Goal: Information Seeking & Learning: Learn about a topic

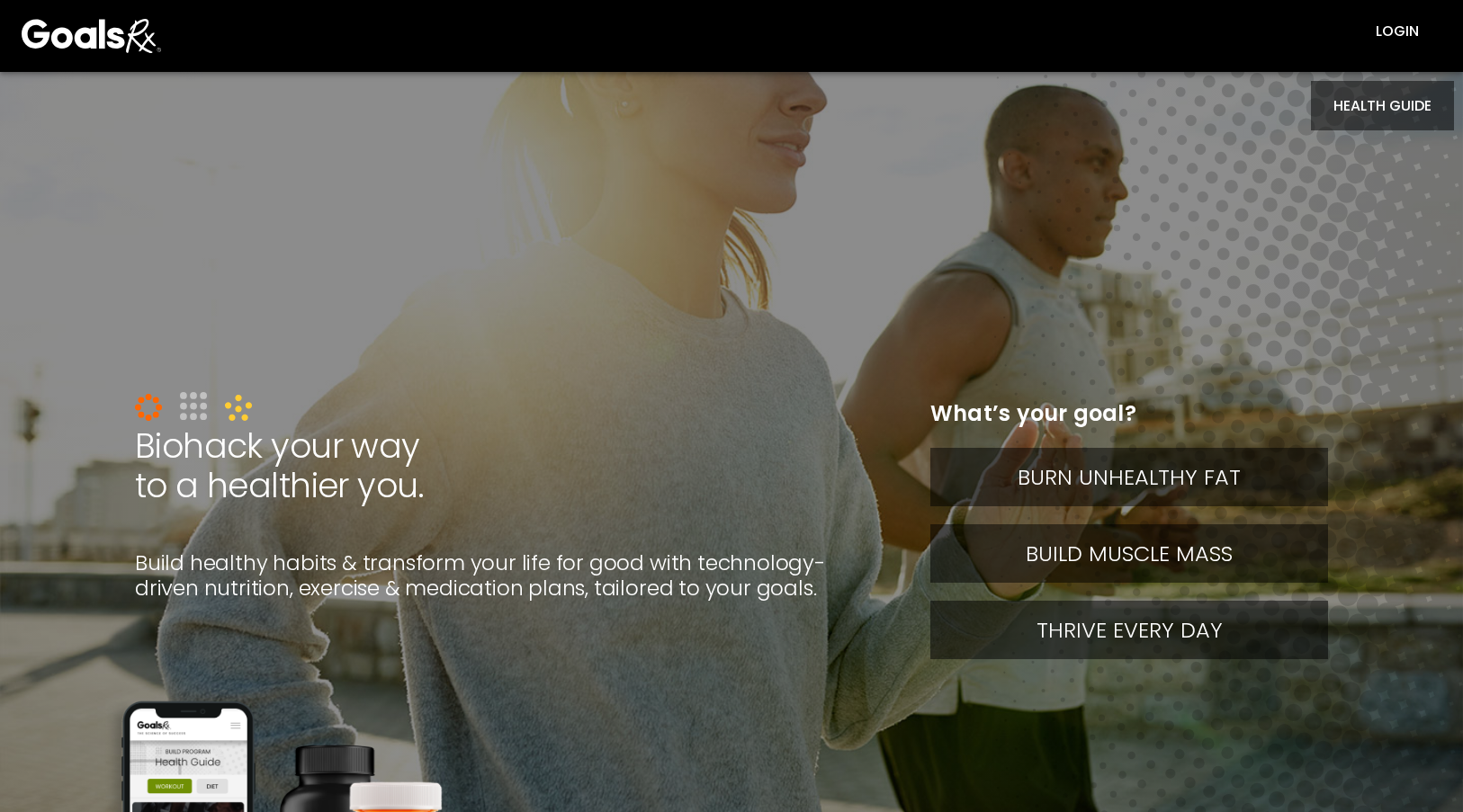
click at [1353, 101] on button "HEALTH GUIDE" at bounding box center [1383, 106] width 143 height 50
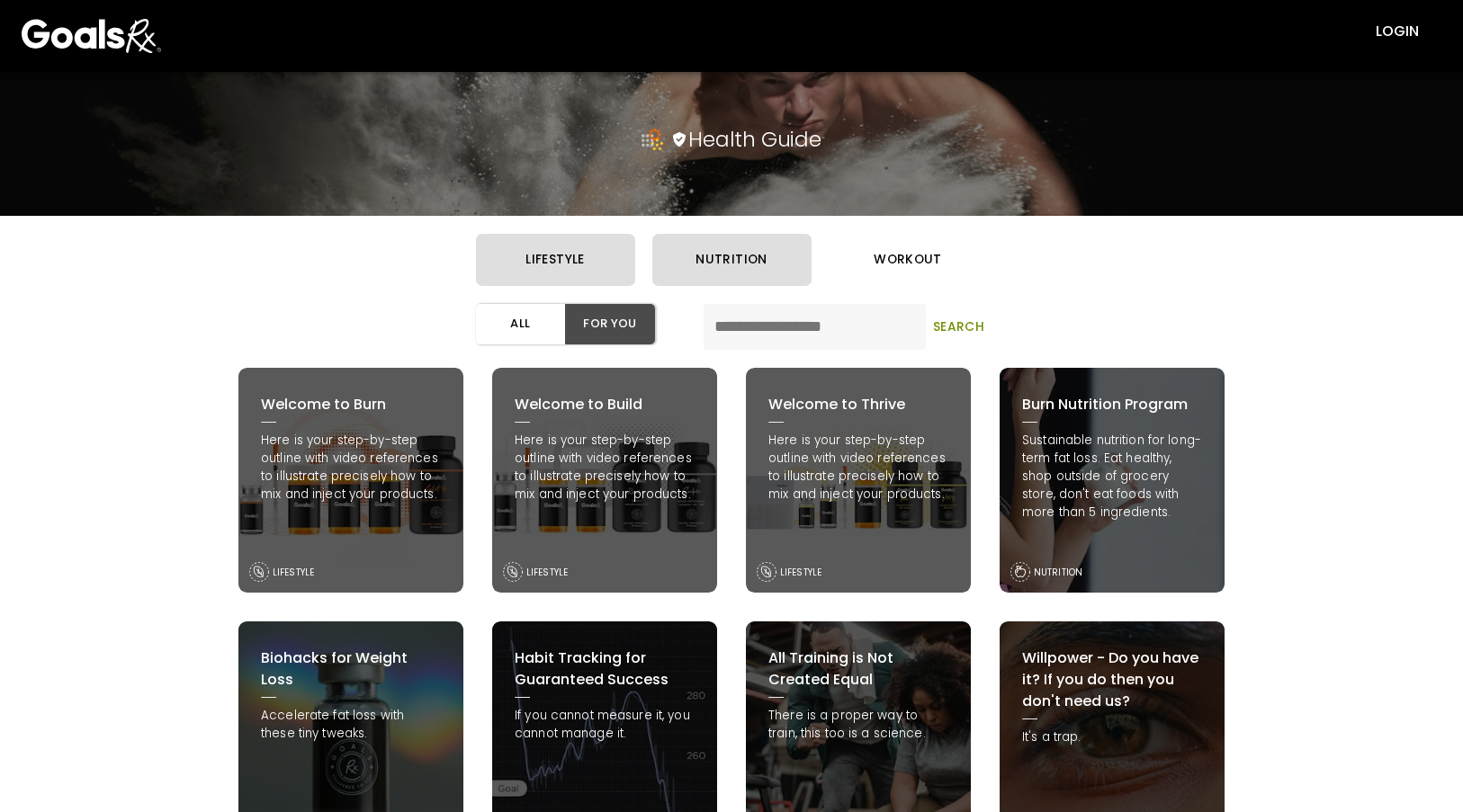
click at [869, 254] on button "workout" at bounding box center [908, 260] width 160 height 52
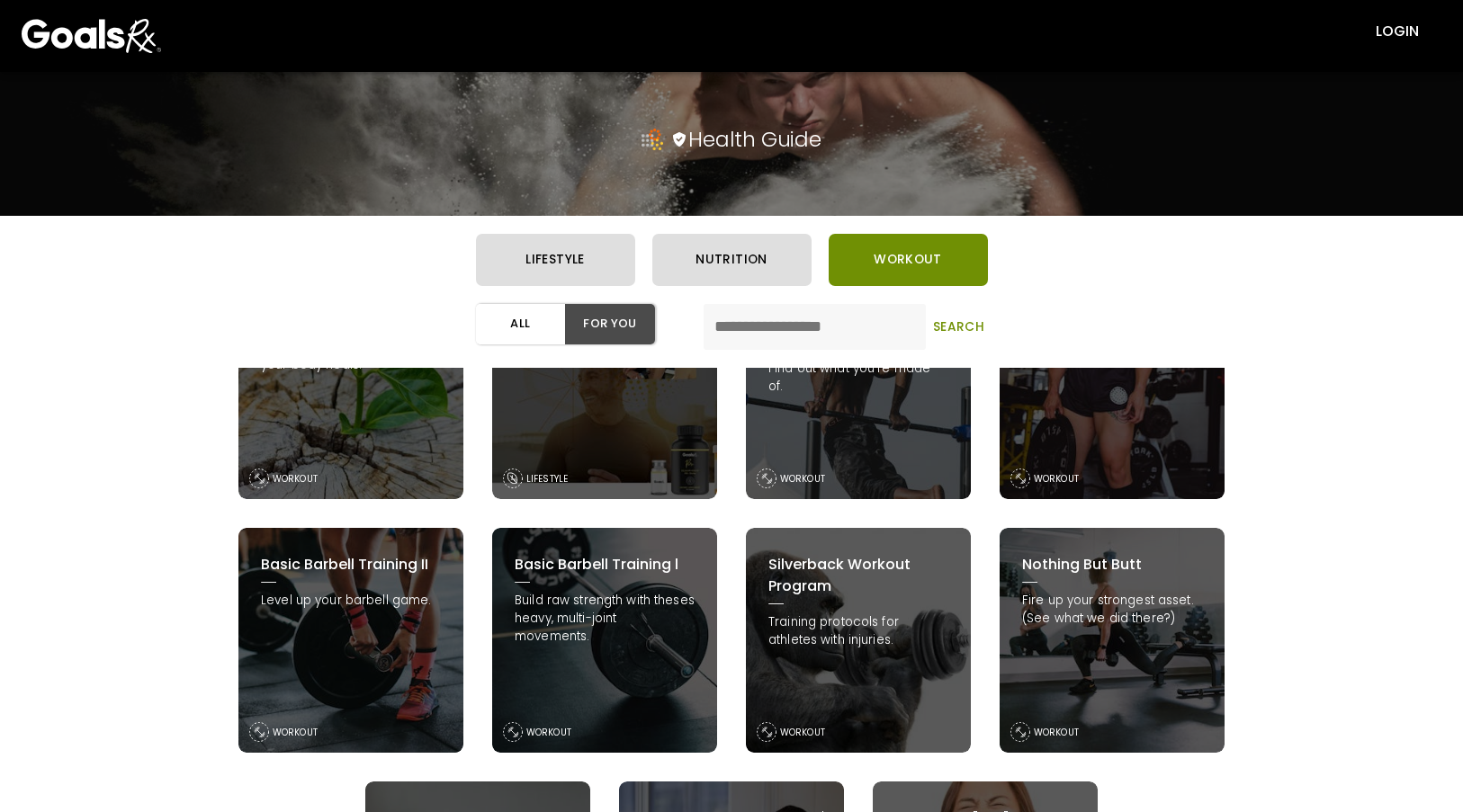
scroll to position [450, 0]
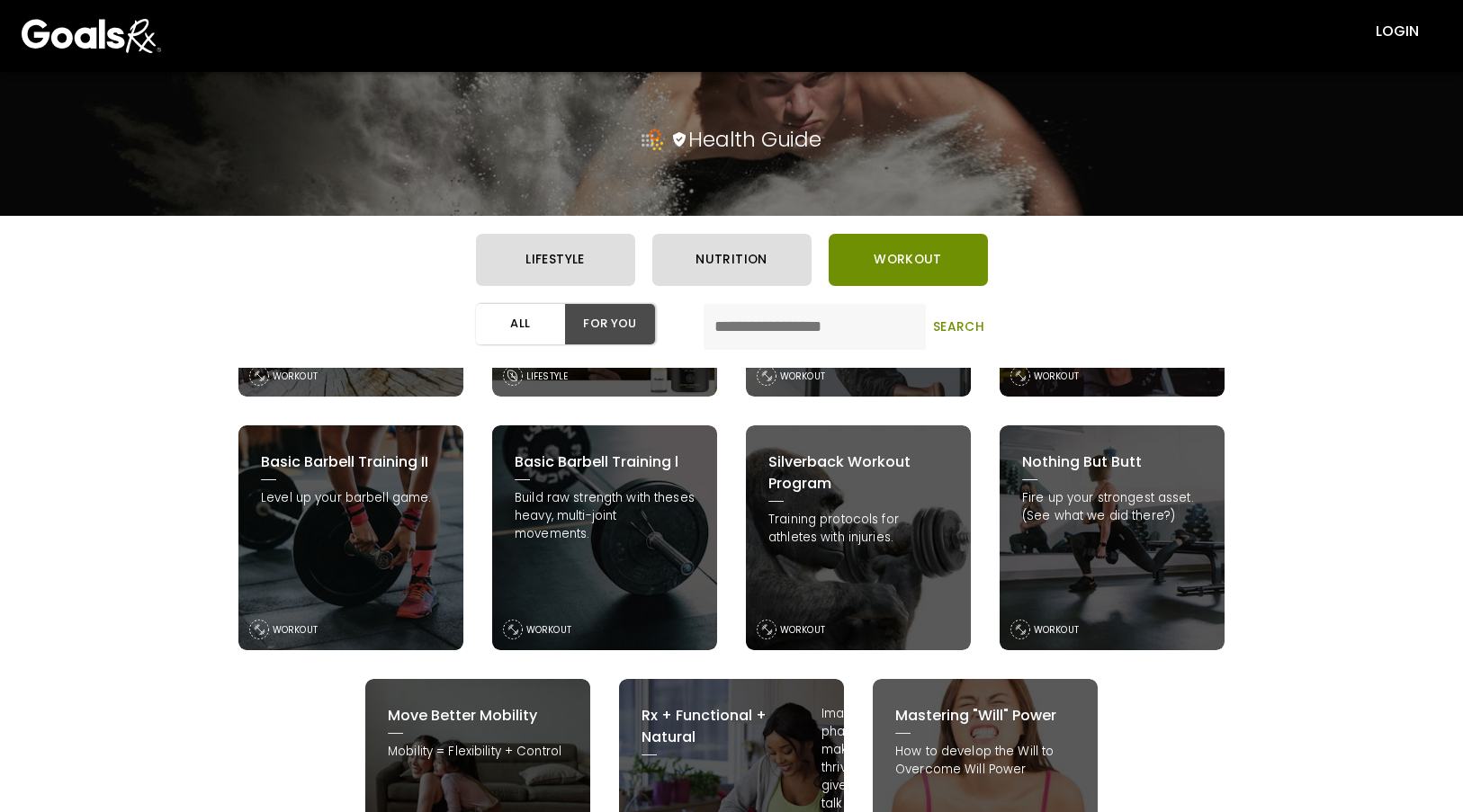
click at [591, 560] on div "Basic Barbell Training l Build raw strength with theses heavy, multi-joint move…" at bounding box center [605, 538] width 225 height 225
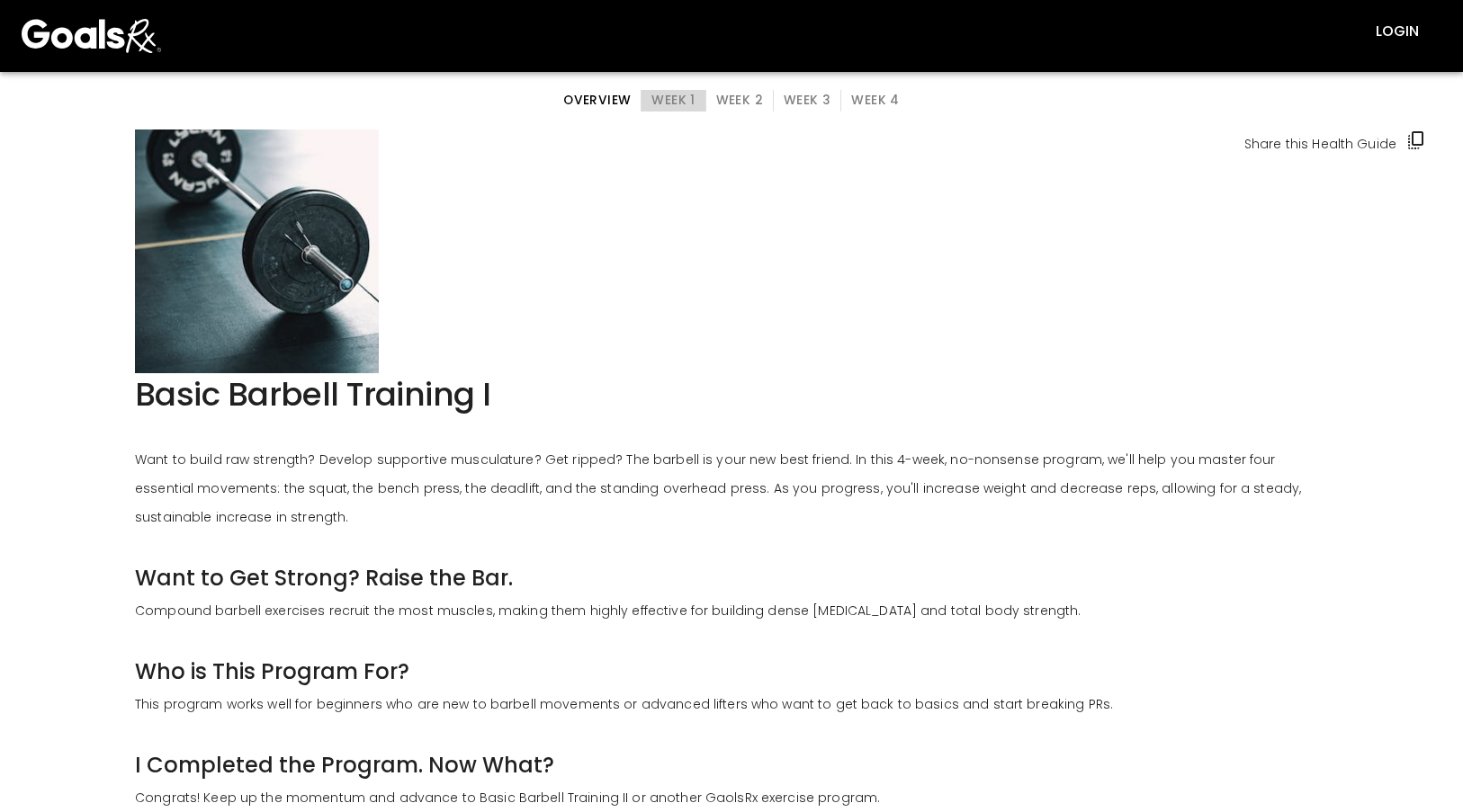
click at [682, 93] on button "Week 1" at bounding box center [673, 101] width 65 height 22
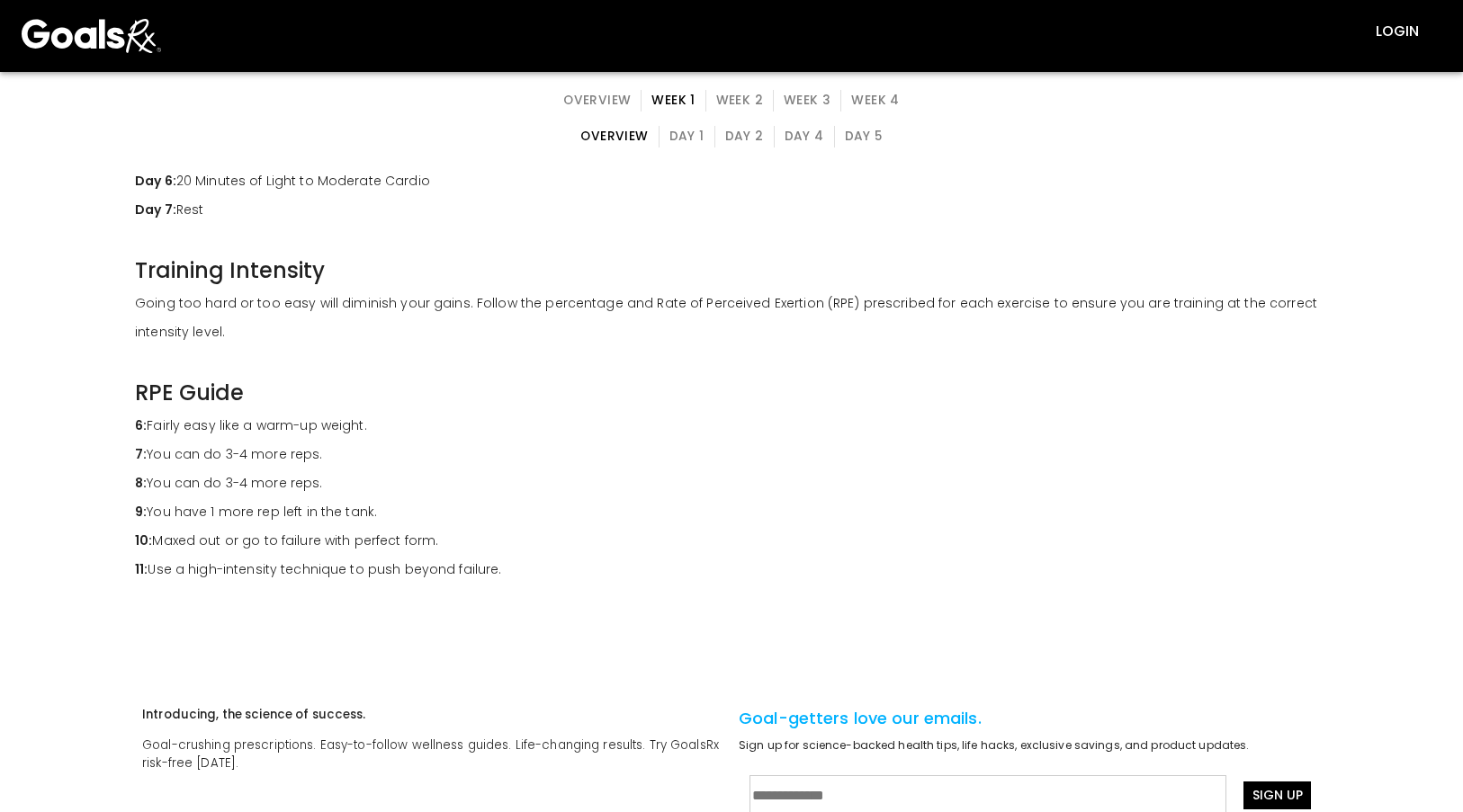
scroll to position [270, 0]
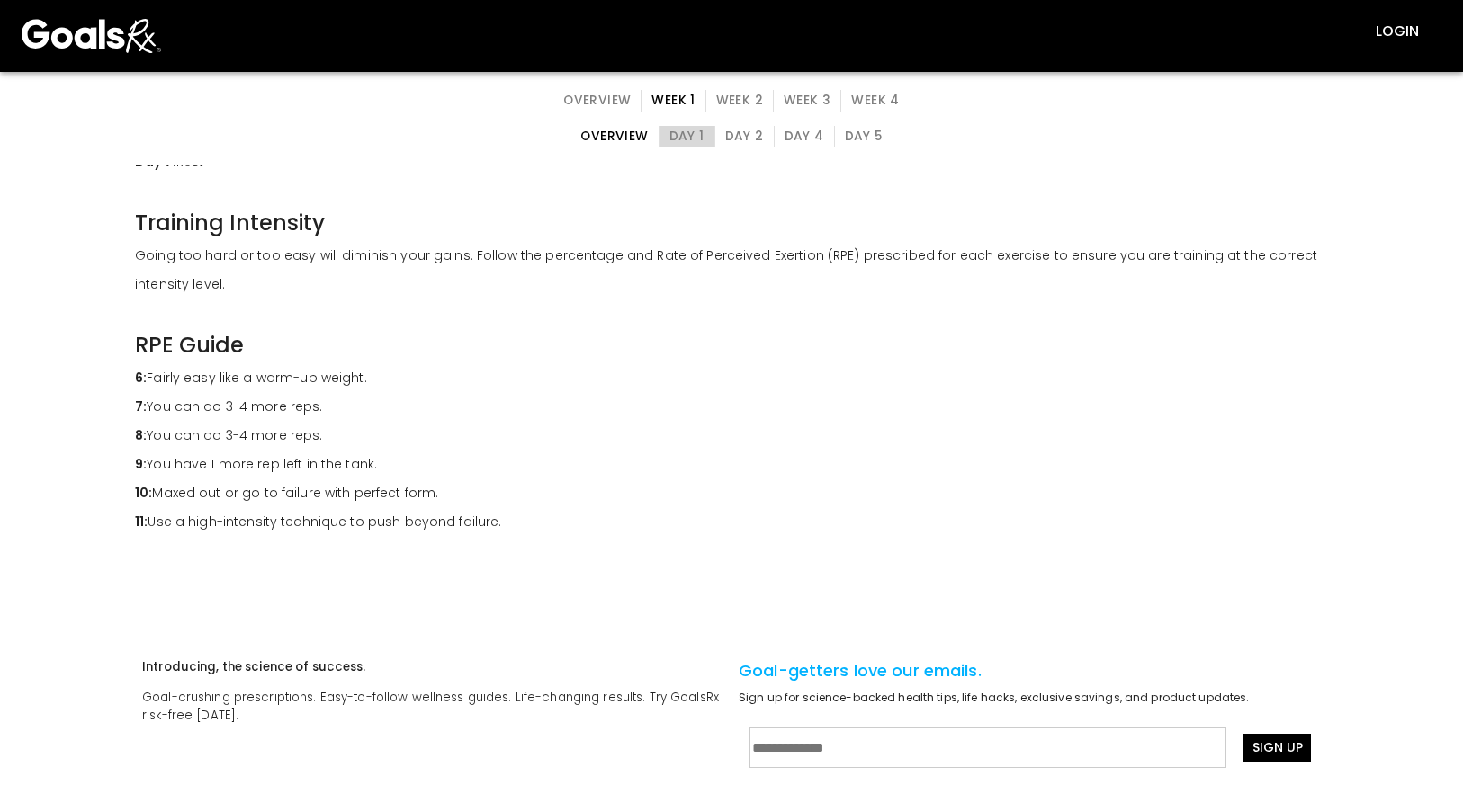
click at [663, 137] on button "Day 1" at bounding box center [687, 137] width 57 height 22
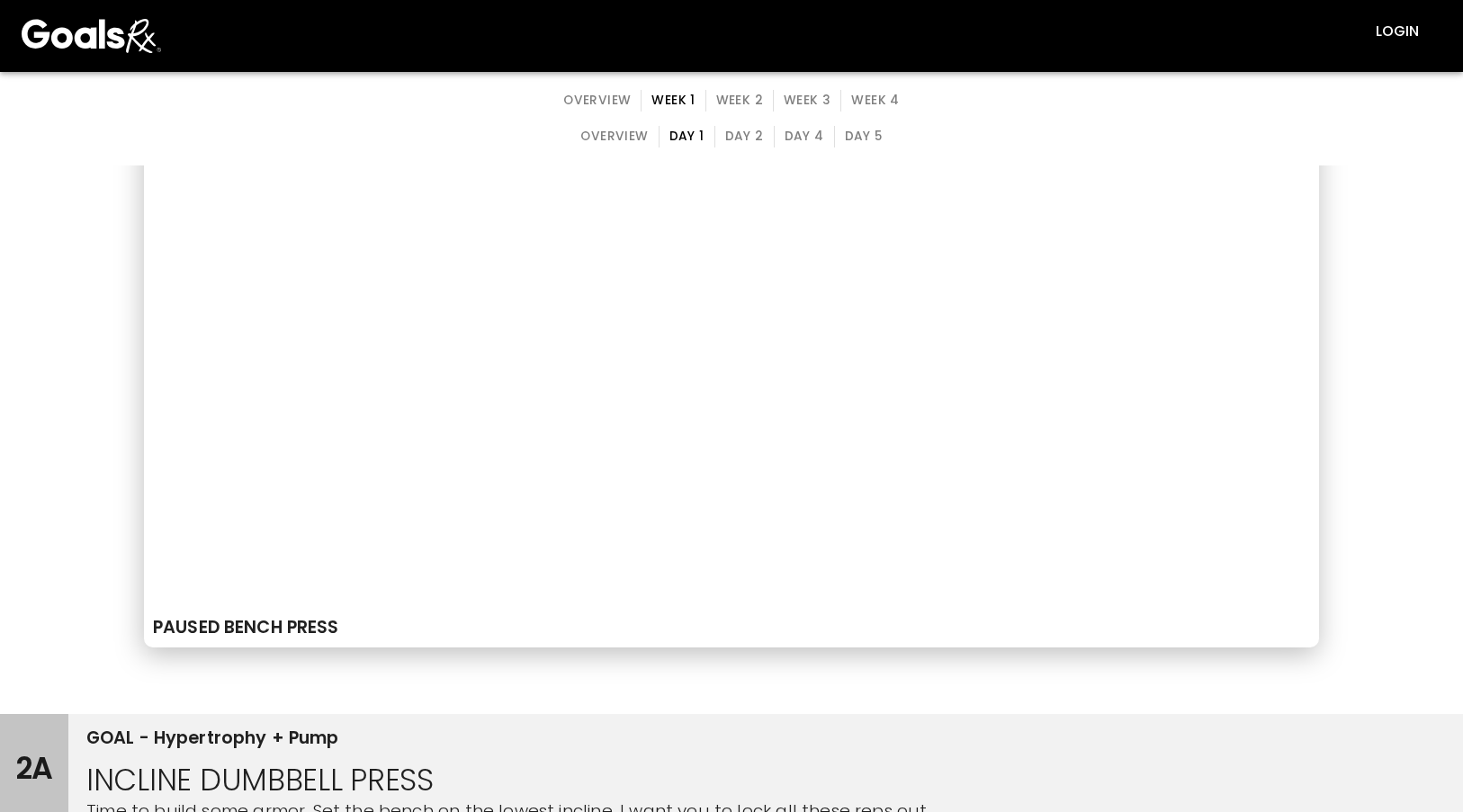
scroll to position [1079, 0]
